Goal: Transaction & Acquisition: Purchase product/service

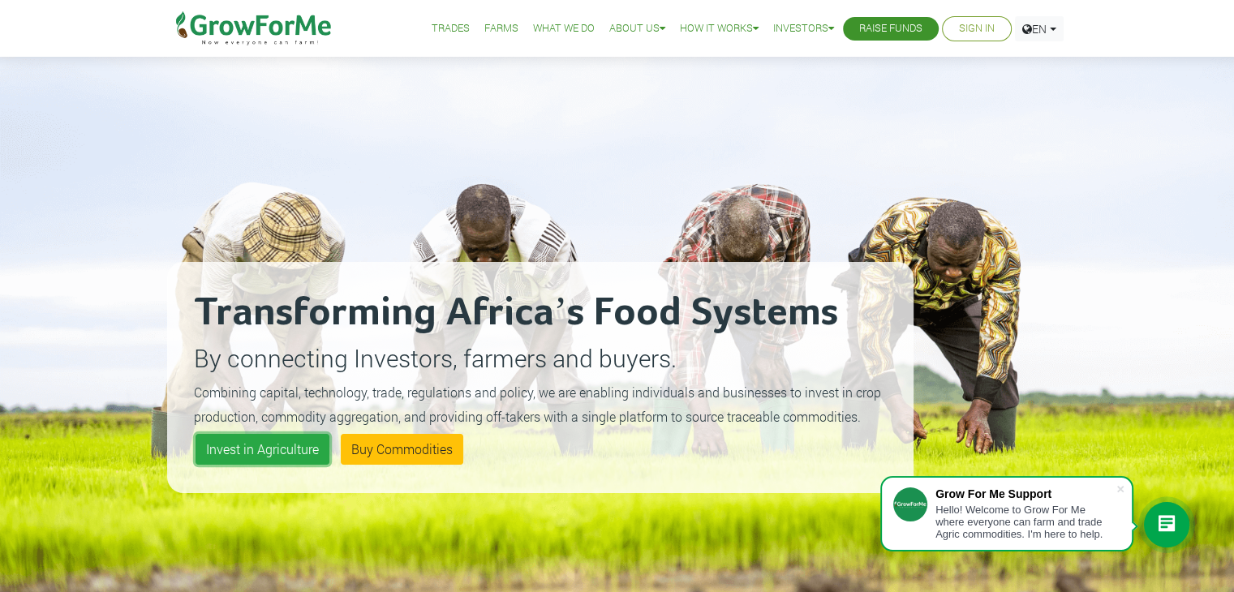
click at [253, 447] on link "Invest in Agriculture" at bounding box center [262, 449] width 134 height 31
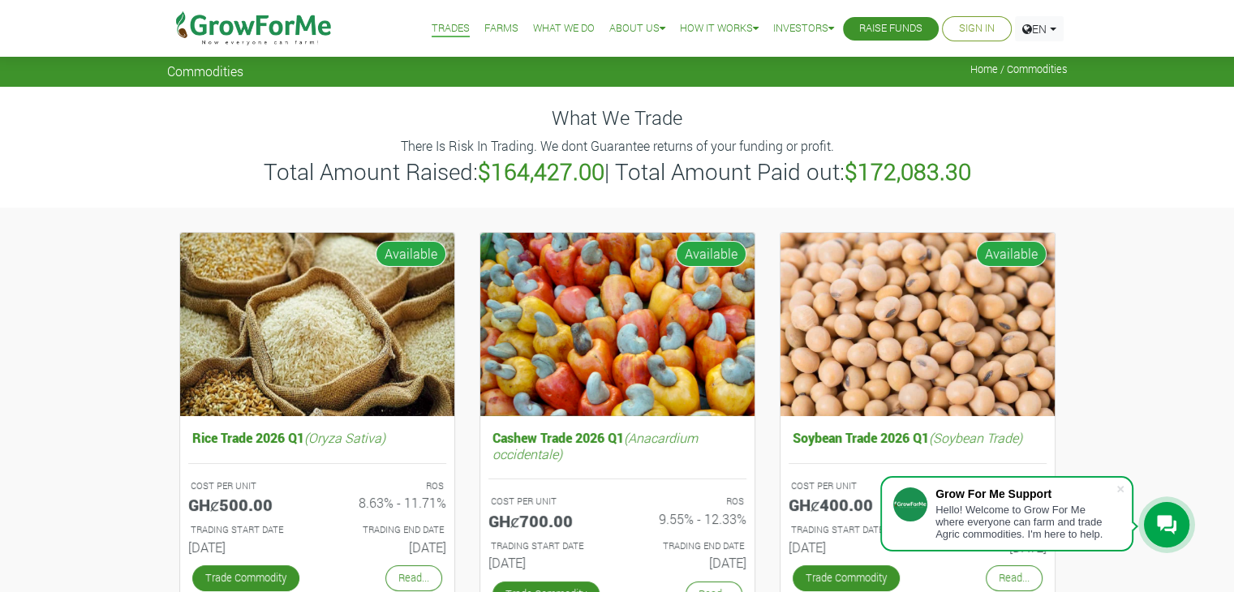
scroll to position [106, 0]
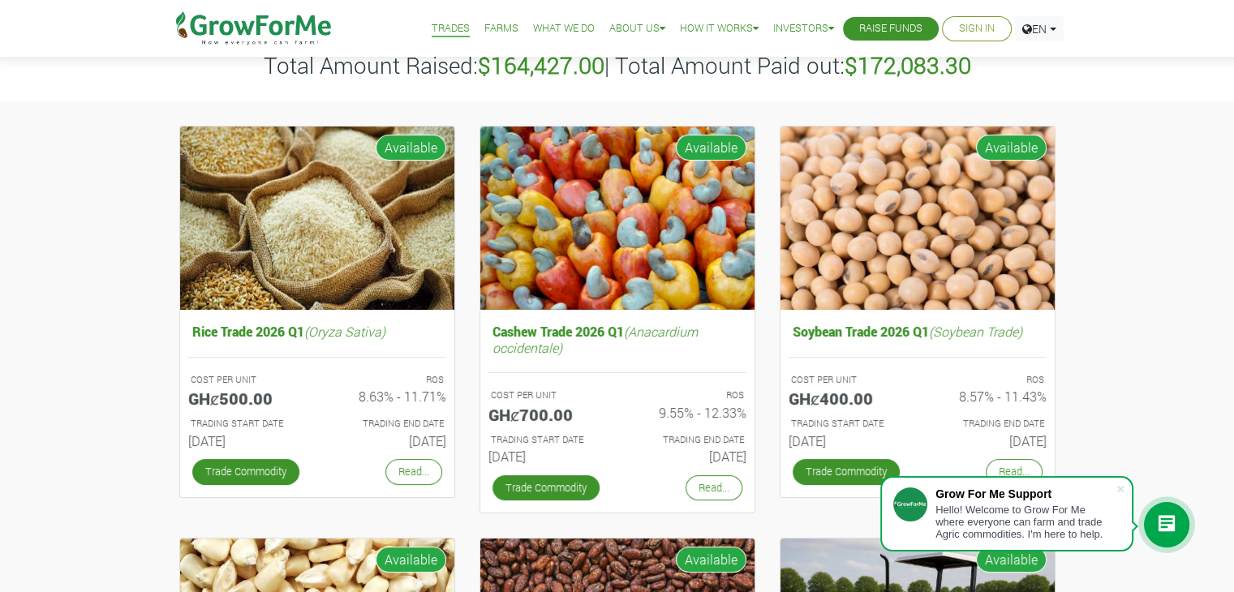
click at [251, 465] on link "Trade Commodity" at bounding box center [245, 471] width 107 height 25
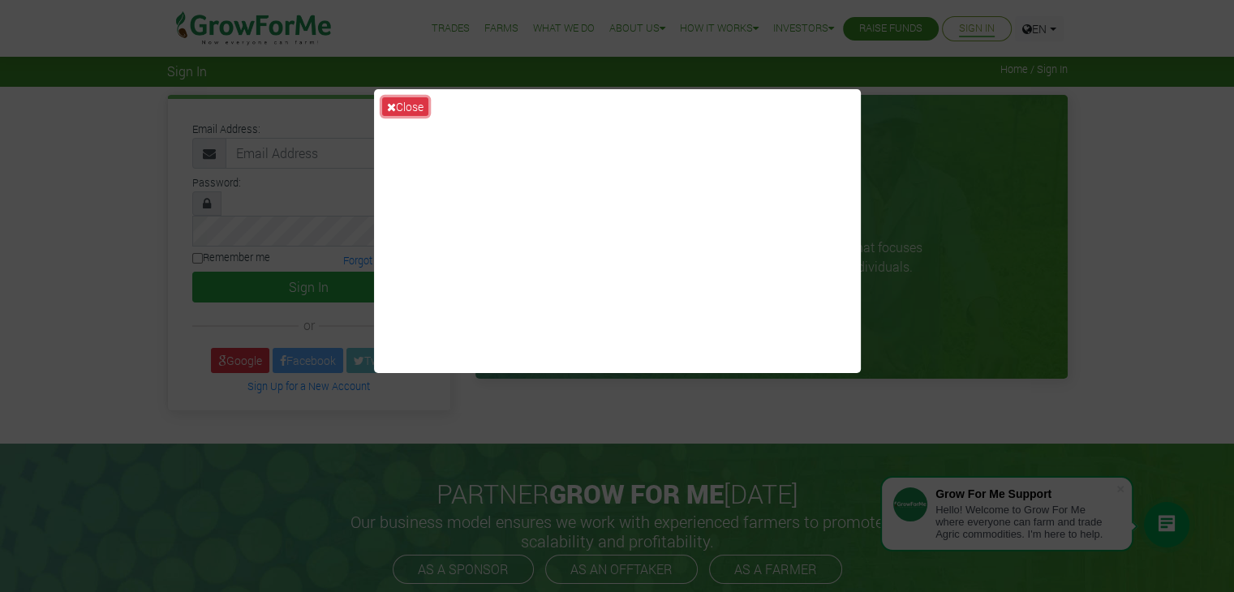
click at [387, 101] on icon at bounding box center [391, 106] width 9 height 11
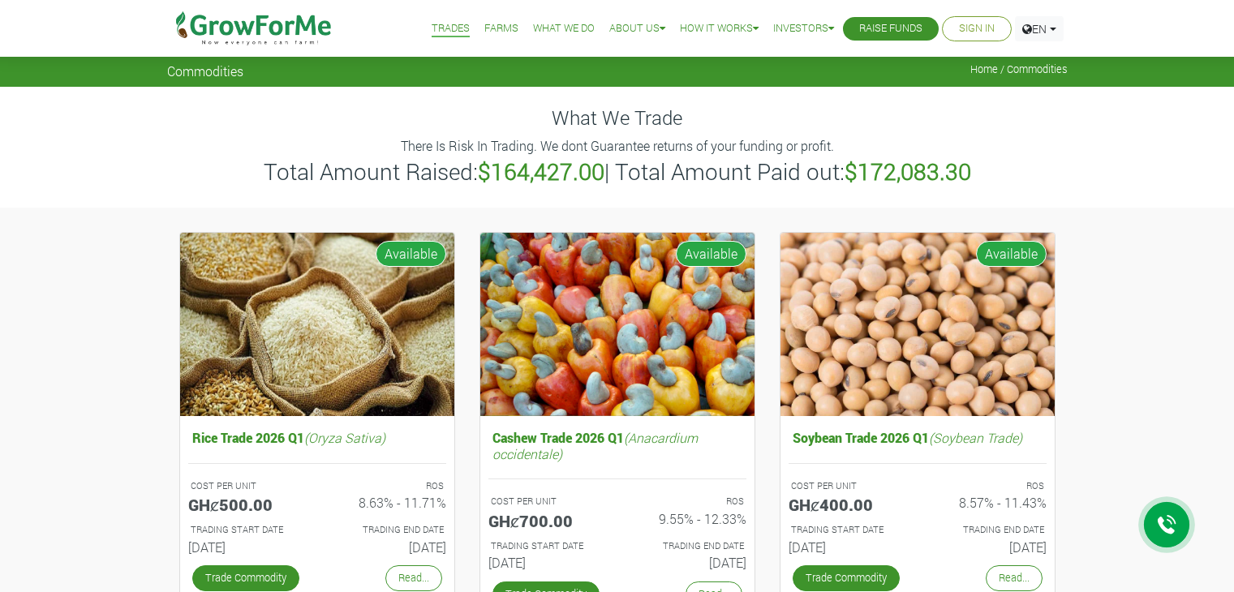
click at [264, 27] on img at bounding box center [254, 28] width 166 height 57
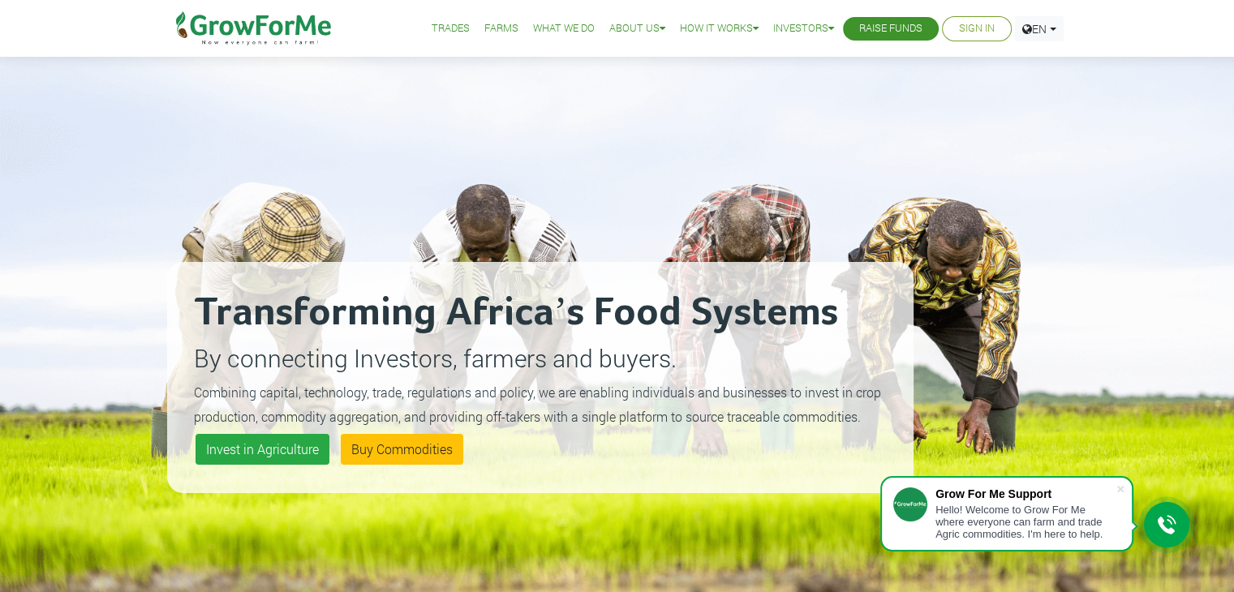
click at [0, 0] on link "Our Team" at bounding box center [0, 0] width 0 height 0
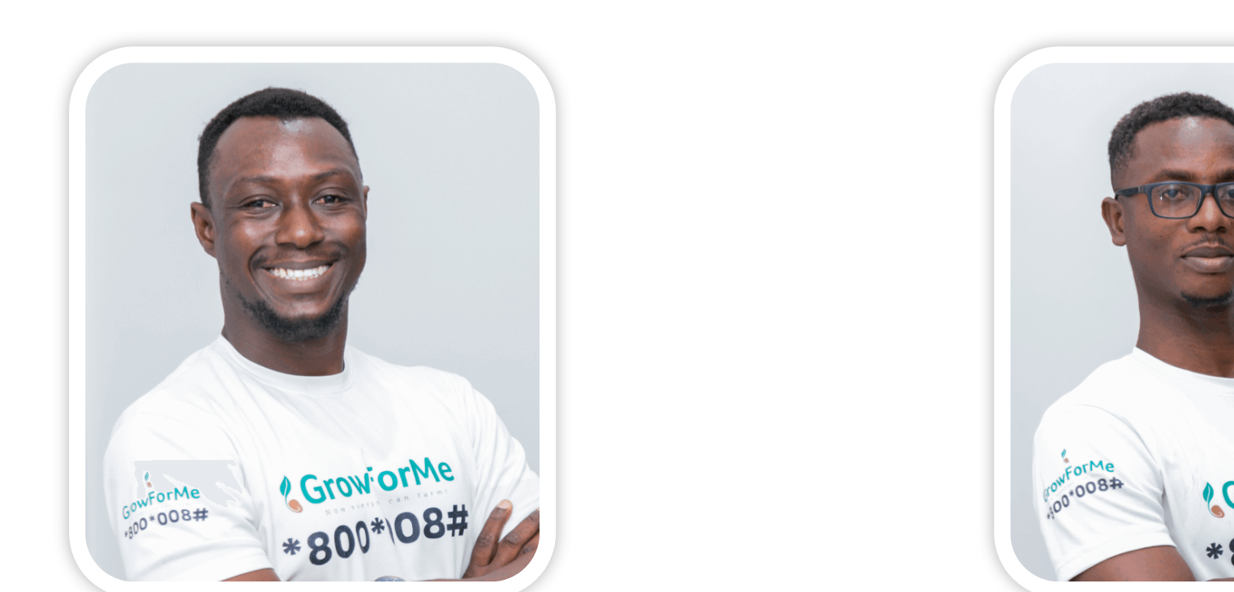
click at [260, 311] on img at bounding box center [270, 319] width 122 height 138
